Goal: Check status: Check status

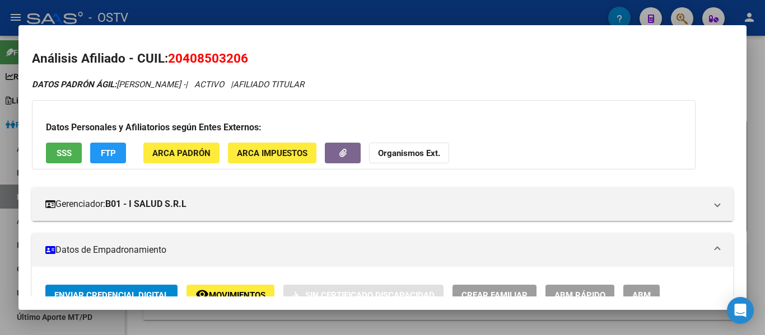
scroll to position [616, 0]
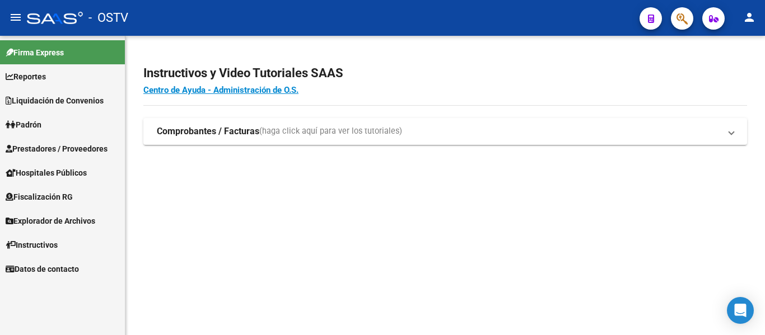
click at [17, 78] on span "Reportes" at bounding box center [26, 77] width 40 height 12
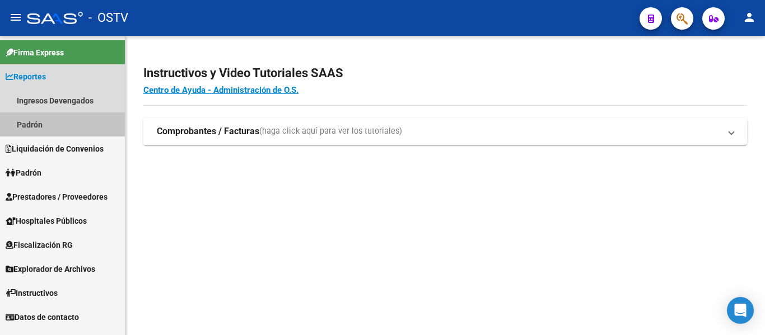
click at [21, 124] on link "Padrón" at bounding box center [62, 125] width 125 height 24
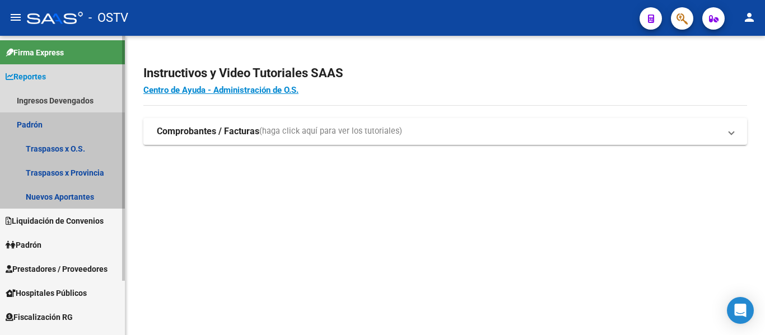
click at [29, 124] on link "Padrón" at bounding box center [62, 125] width 125 height 24
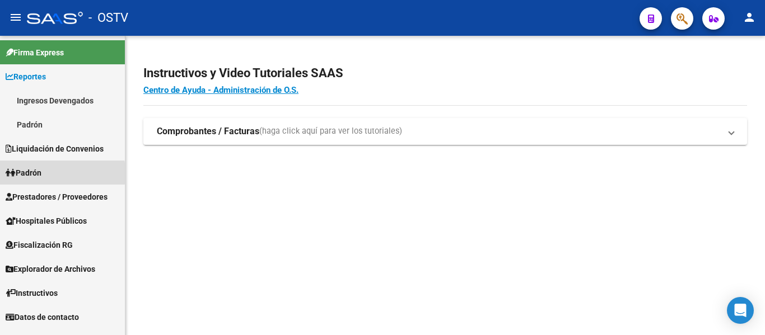
click at [25, 174] on span "Padrón" at bounding box center [24, 173] width 36 height 12
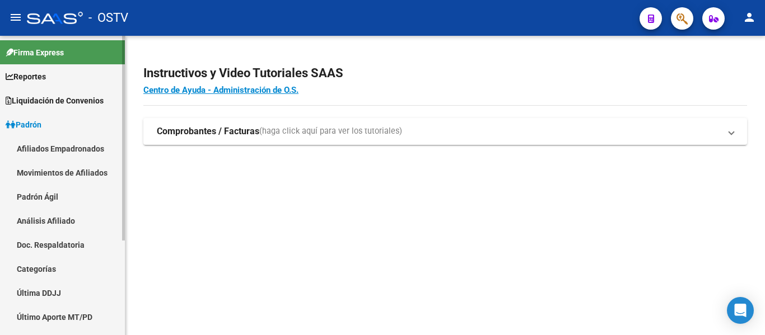
click at [27, 200] on link "Padrón Ágil" at bounding box center [62, 197] width 125 height 24
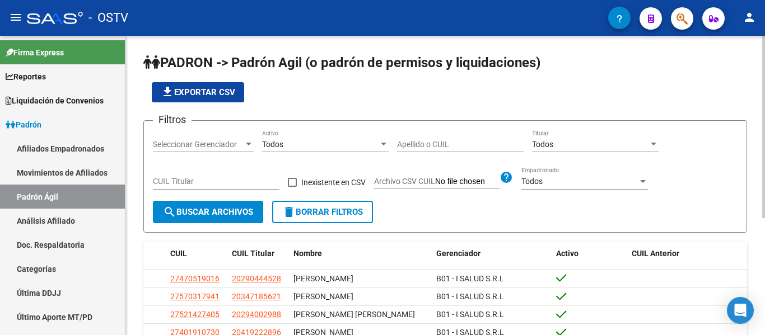
click at [424, 142] on input "Apellido o CUIL" at bounding box center [460, 145] width 127 height 10
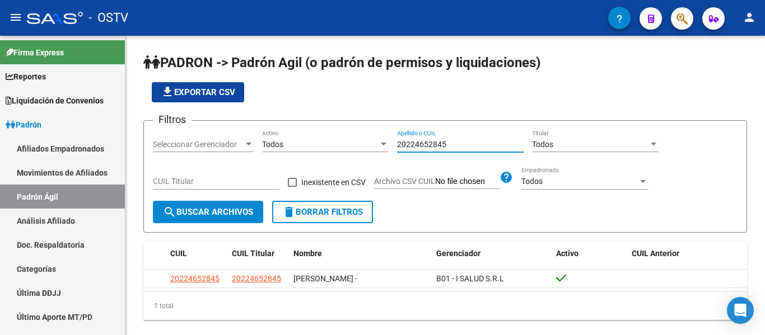
type input "20224652845"
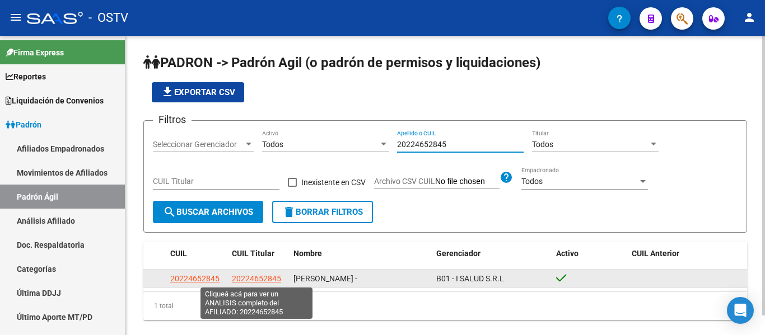
click at [245, 275] on span "20224652845" at bounding box center [256, 278] width 49 height 9
type textarea "20224652845"
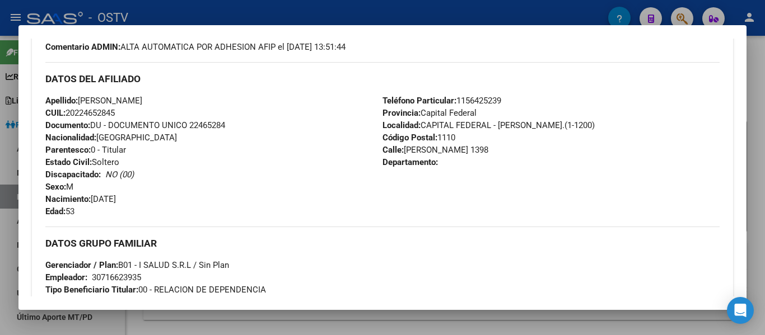
scroll to position [124, 0]
